Goal: Information Seeking & Learning: Learn about a topic

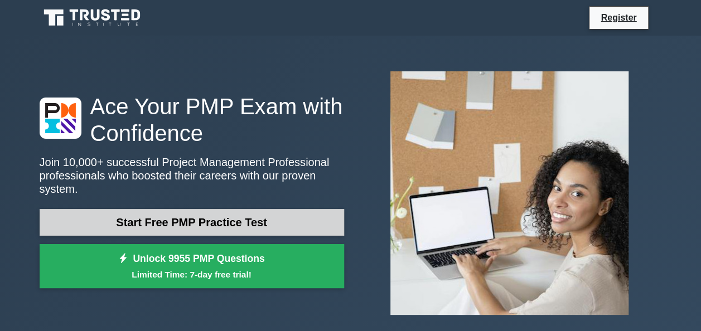
click at [217, 216] on link "Start Free PMP Practice Test" at bounding box center [192, 222] width 304 height 27
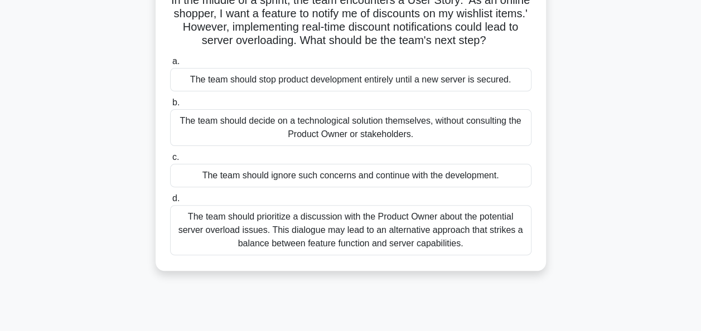
scroll to position [89, 0]
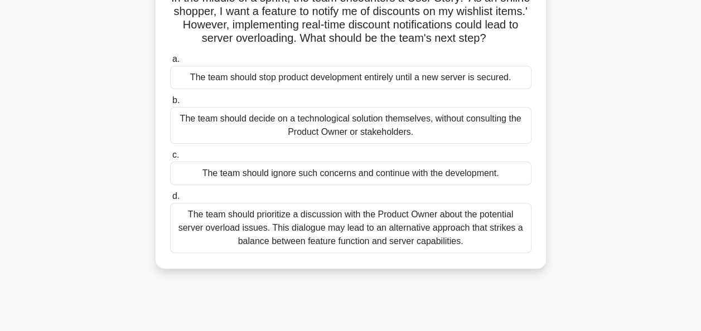
click at [419, 245] on div "The team should prioritize a discussion with the Product Owner about the potent…" at bounding box center [350, 228] width 361 height 50
click at [170, 200] on input "d. The team should prioritize a discussion with the Product Owner about the pot…" at bounding box center [170, 196] width 0 height 7
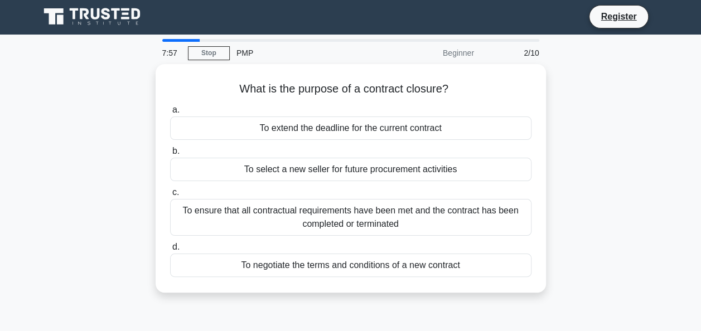
scroll to position [0, 0]
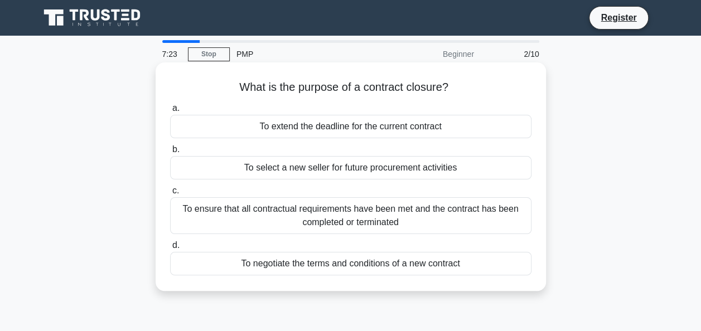
click at [390, 219] on div "To ensure that all contractual requirements have been met and the contract has …" at bounding box center [350, 215] width 361 height 37
click at [170, 195] on input "c. To ensure that all contractual requirements have been met and the contract h…" at bounding box center [170, 190] width 0 height 7
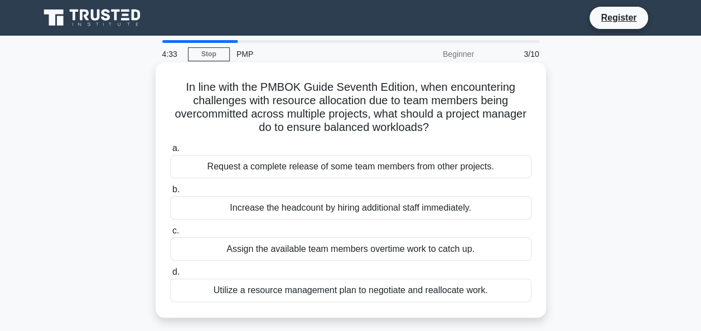
click at [300, 298] on div "Utilize a resource management plan to negotiate and reallocate work." at bounding box center [350, 290] width 361 height 23
click at [170, 276] on input "d. Utilize a resource management plan to negotiate and reallocate work." at bounding box center [170, 272] width 0 height 7
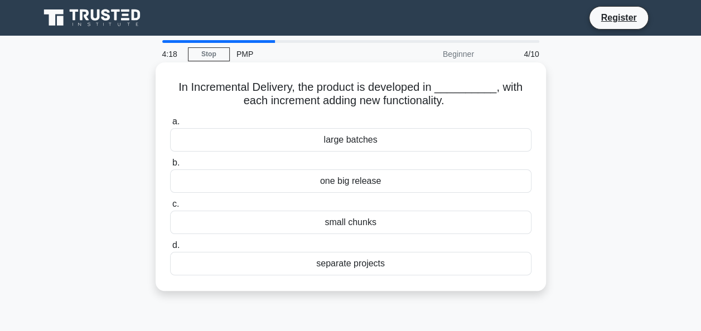
click at [395, 225] on div "small chunks" at bounding box center [350, 222] width 361 height 23
click at [170, 208] on input "c. small chunks" at bounding box center [170, 204] width 0 height 7
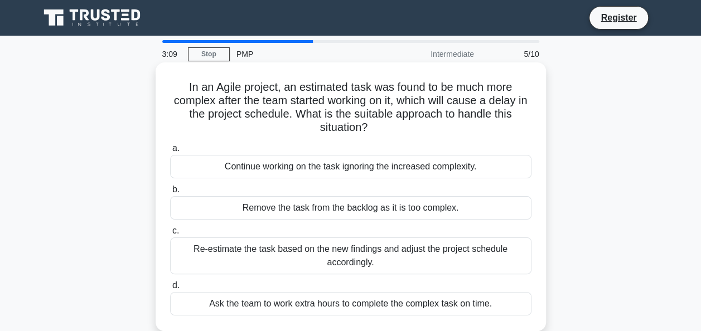
click at [352, 249] on div "Re-estimate the task based on the new findings and adjust the project schedule …" at bounding box center [350, 255] width 361 height 37
click at [170, 235] on input "c. Re-estimate the task based on the new findings and adjust the project schedu…" at bounding box center [170, 230] width 0 height 7
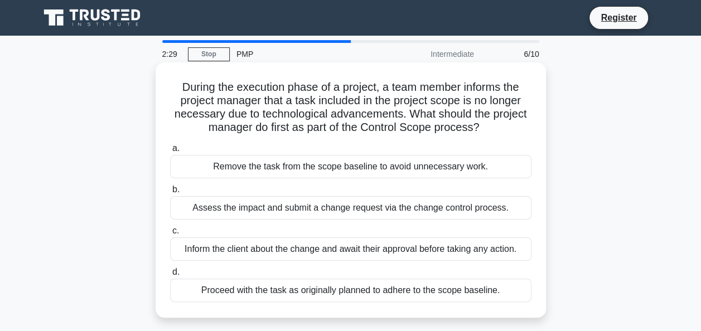
click at [343, 251] on div "Inform the client about the change and await their approval before taking any a…" at bounding box center [350, 248] width 361 height 23
click at [170, 235] on input "c. Inform the client about the change and await their approval before taking an…" at bounding box center [170, 230] width 0 height 7
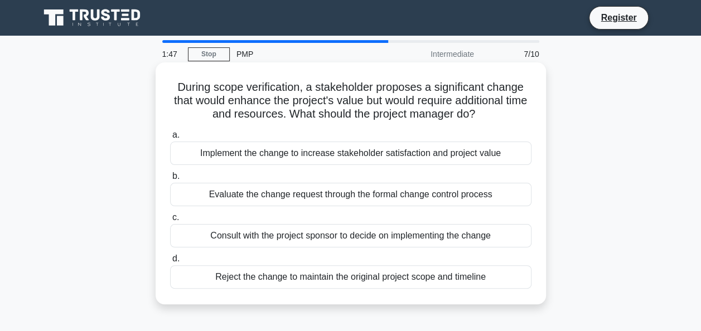
click at [295, 235] on div "Consult with the project sponsor to decide on implementing the change" at bounding box center [350, 235] width 361 height 23
click at [170, 221] on input "c. Consult with the project sponsor to decide on implementing the change" at bounding box center [170, 217] width 0 height 7
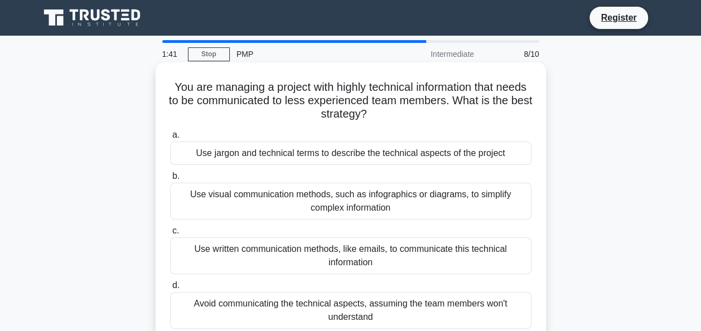
scroll to position [22, 0]
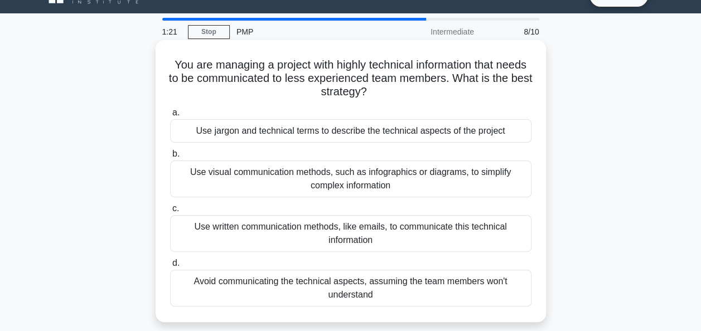
click at [426, 179] on div "Use visual communication methods, such as infographics or diagrams, to simplify…" at bounding box center [350, 179] width 361 height 37
click at [170, 158] on input "b. Use visual communication methods, such as infographics or diagrams, to simpl…" at bounding box center [170, 153] width 0 height 7
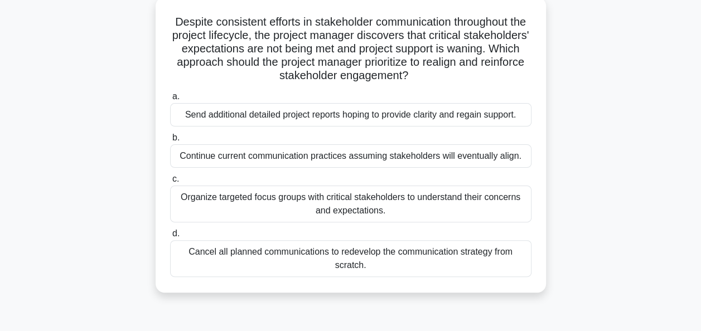
scroll to position [67, 0]
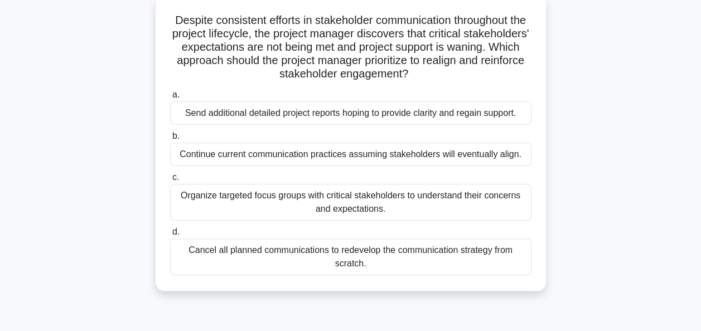
click at [386, 205] on div "Organize targeted focus groups with critical stakeholders to understand their c…" at bounding box center [350, 202] width 361 height 37
click at [170, 181] on input "c. Organize targeted focus groups with critical stakeholders to understand thei…" at bounding box center [170, 177] width 0 height 7
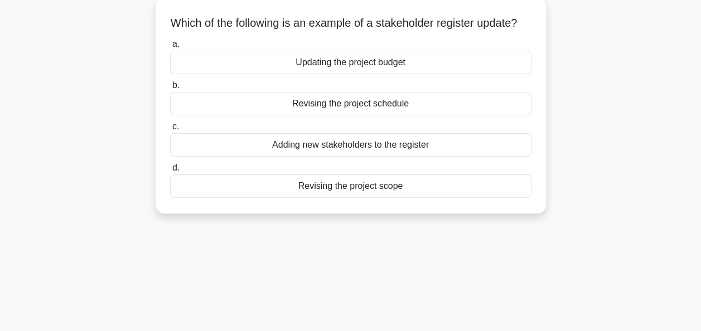
scroll to position [0, 0]
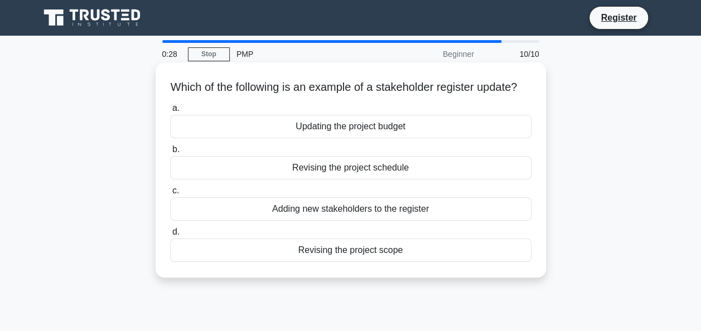
click at [396, 221] on div "Adding new stakeholders to the register" at bounding box center [350, 208] width 361 height 23
click at [170, 195] on input "c. Adding new stakeholders to the register" at bounding box center [170, 190] width 0 height 7
